Goal: Task Accomplishment & Management: Manage account settings

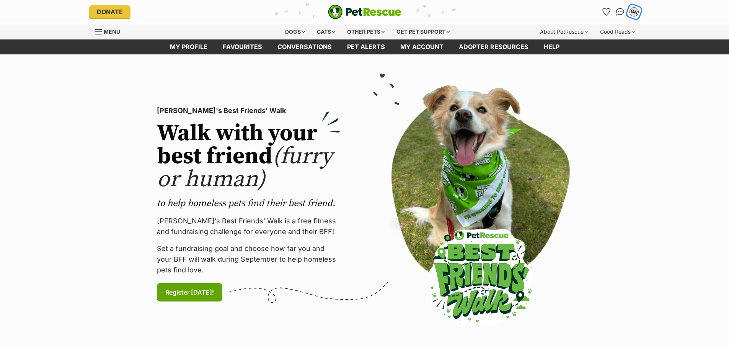
click at [635, 15] on div "GN" at bounding box center [634, 12] width 10 height 10
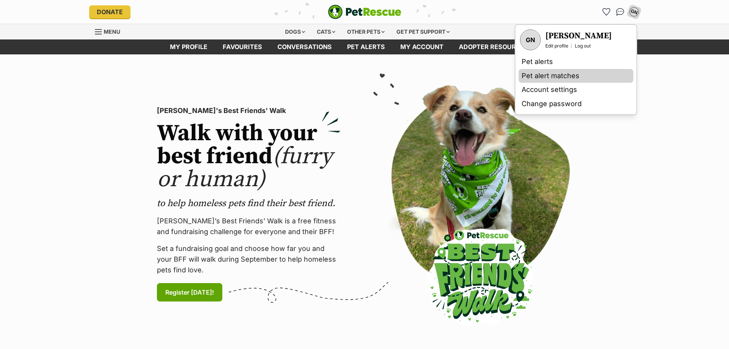
click at [572, 74] on link "Pet alert matches" at bounding box center [576, 76] width 115 height 14
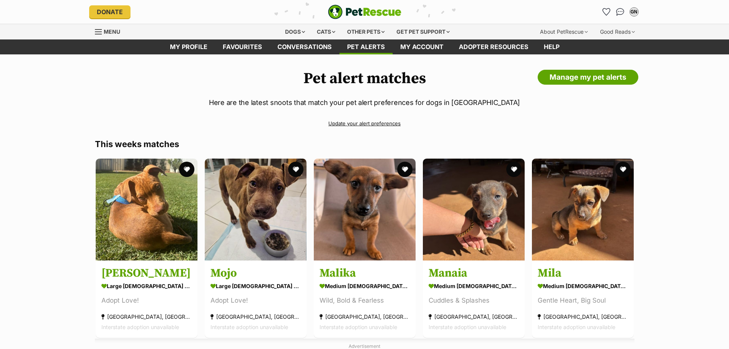
click at [72, 175] on div "Pet alert matches Manage my pet alerts Here are the latest snoots that match yo…" at bounding box center [364, 232] width 729 height 325
